Goal: Find specific page/section: Find specific page/section

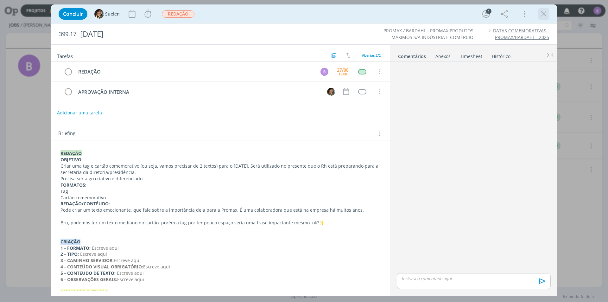
click at [544, 16] on icon "dialog" at bounding box center [544, 14] width 10 height 10
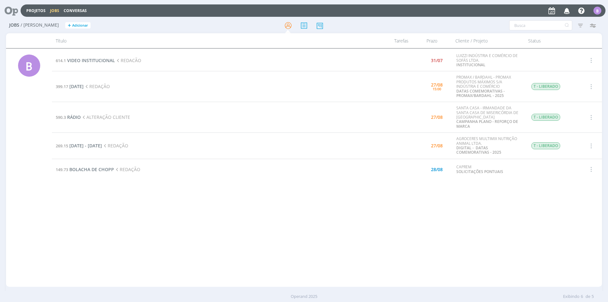
click at [371, 216] on div "614.1 VIDEO INSTITUCIONAL REDACÃO 31/07 LUIZZI INDÚSTRIA E COMÉRCIO DE SOFÁS LT…" at bounding box center [327, 168] width 550 height 236
click at [435, 222] on div "614.1 VIDEO INSTITUCIONAL REDACÃO 31/07 LUIZZI INDÚSTRIA E COMÉRCIO DE SOFÁS LT…" at bounding box center [327, 168] width 550 height 236
click at [88, 167] on span "BOLACHA DE CHOPP" at bounding box center [91, 169] width 45 height 6
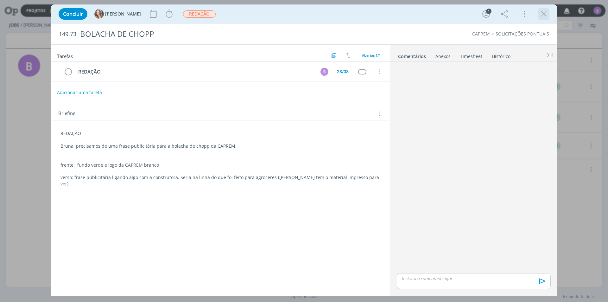
click at [543, 15] on icon "dialog" at bounding box center [544, 14] width 10 height 10
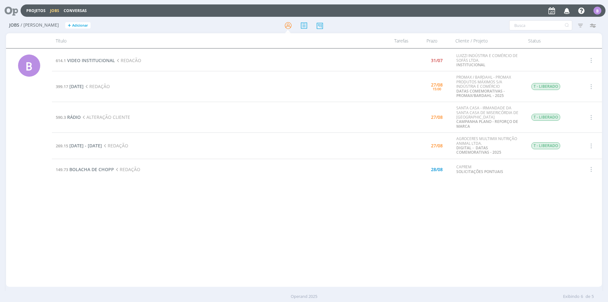
click at [582, 301] on div "Operand 2025 Exibindo 6 de 5" at bounding box center [304, 296] width 608 height 11
